Goal: Find specific page/section: Find specific page/section

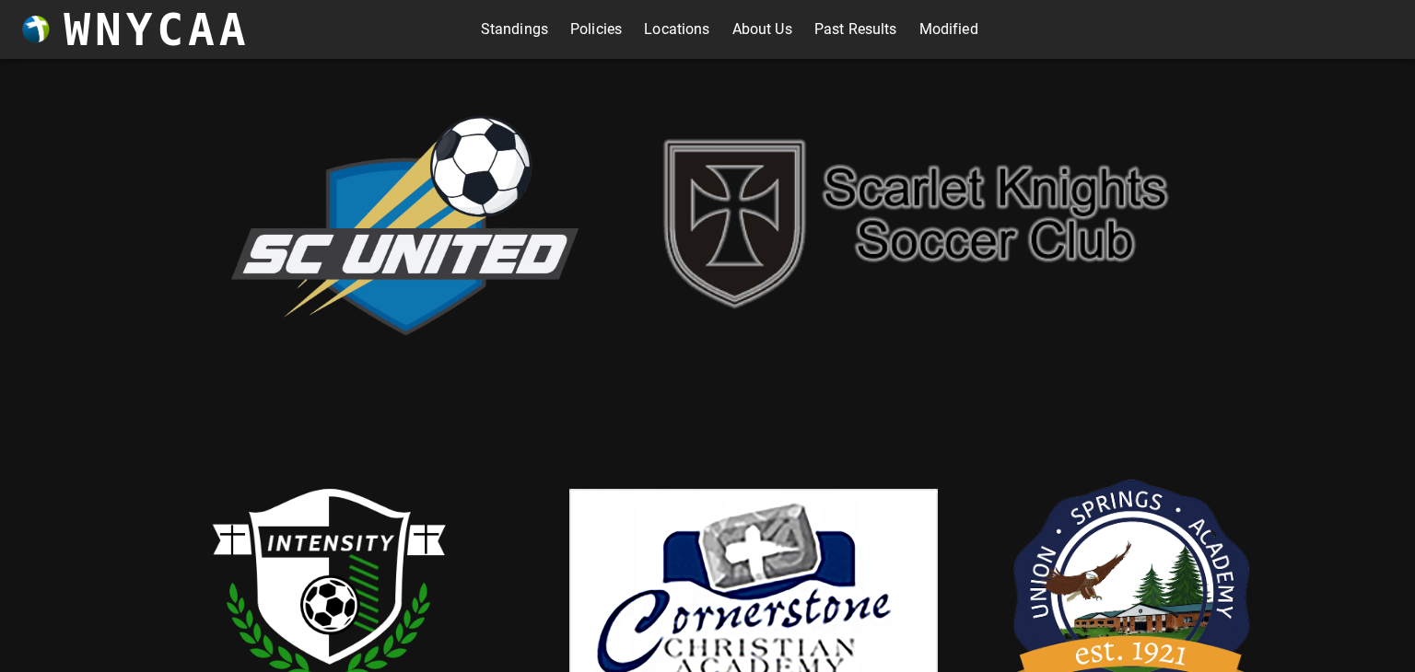
click at [508, 50] on div "Standings Policies Locations About Us Past Results Modified" at bounding box center [729, 29] width 959 height 59
click at [503, 41] on link "Standings" at bounding box center [514, 29] width 67 height 29
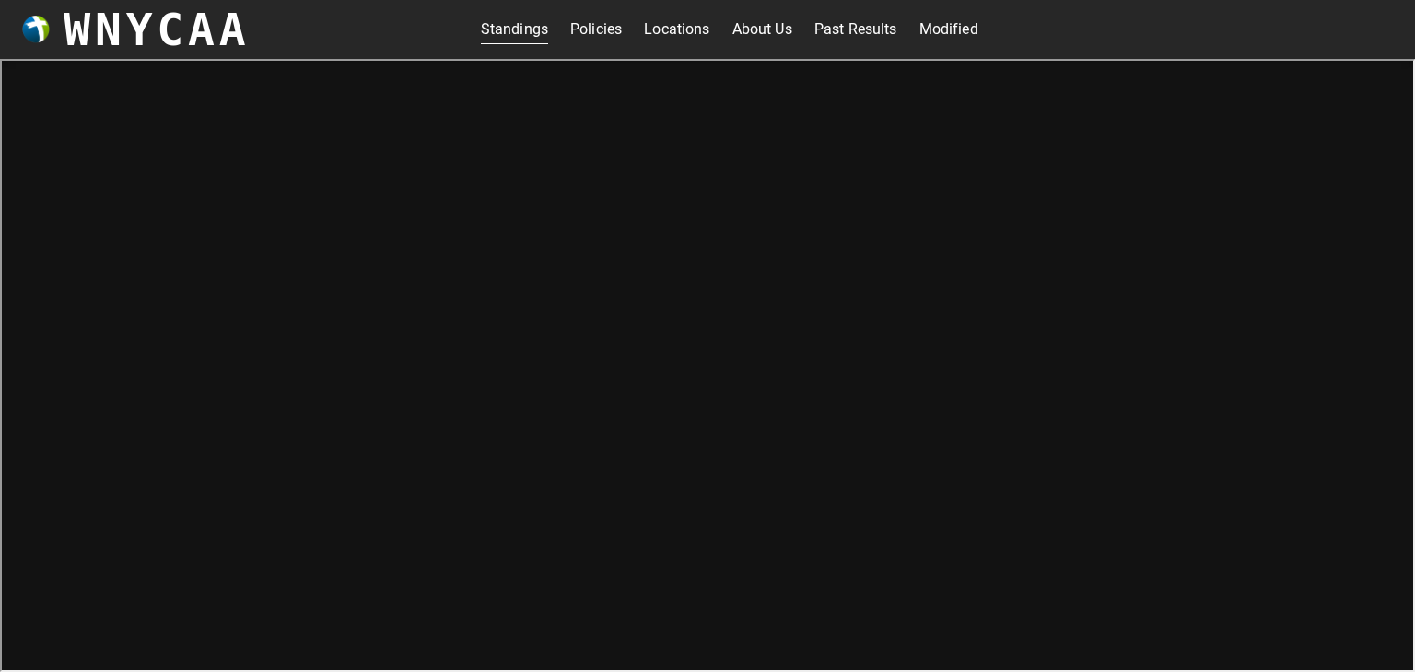
click at [956, 31] on link "Modified" at bounding box center [948, 29] width 59 height 29
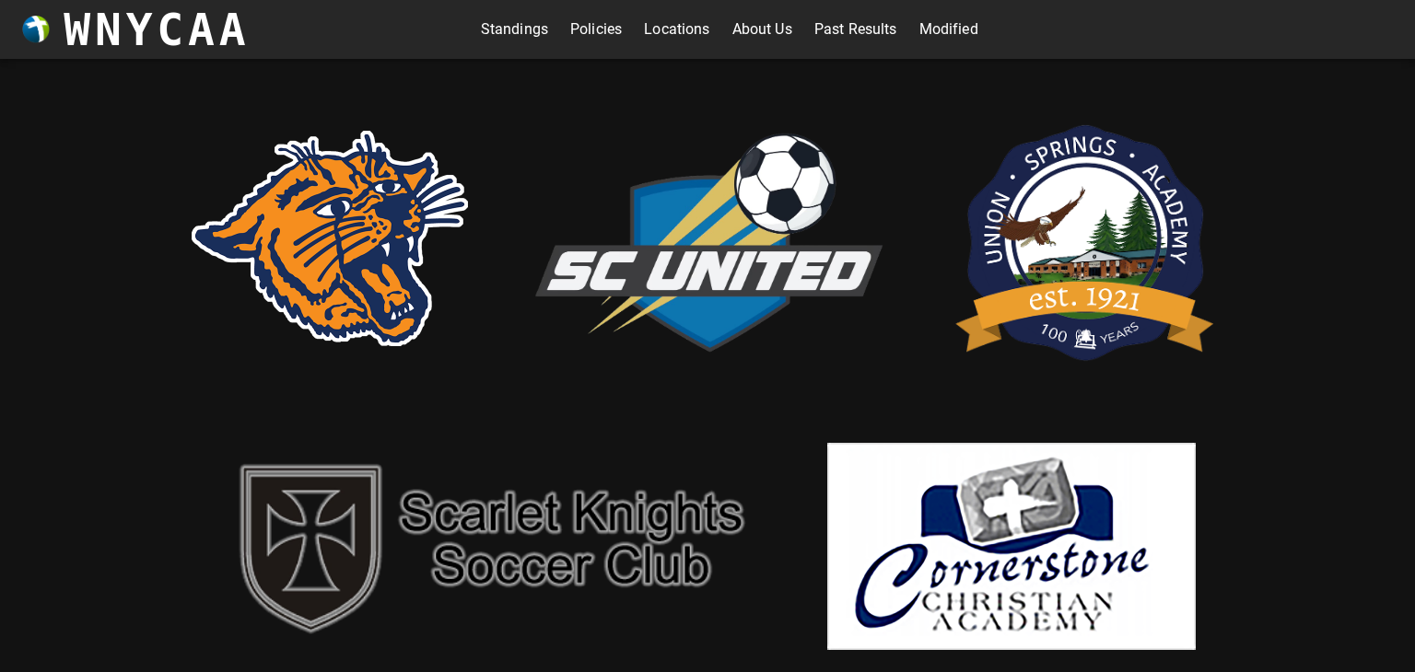
click at [522, 30] on link "Standings" at bounding box center [514, 29] width 67 height 29
